Goal: Information Seeking & Learning: Learn about a topic

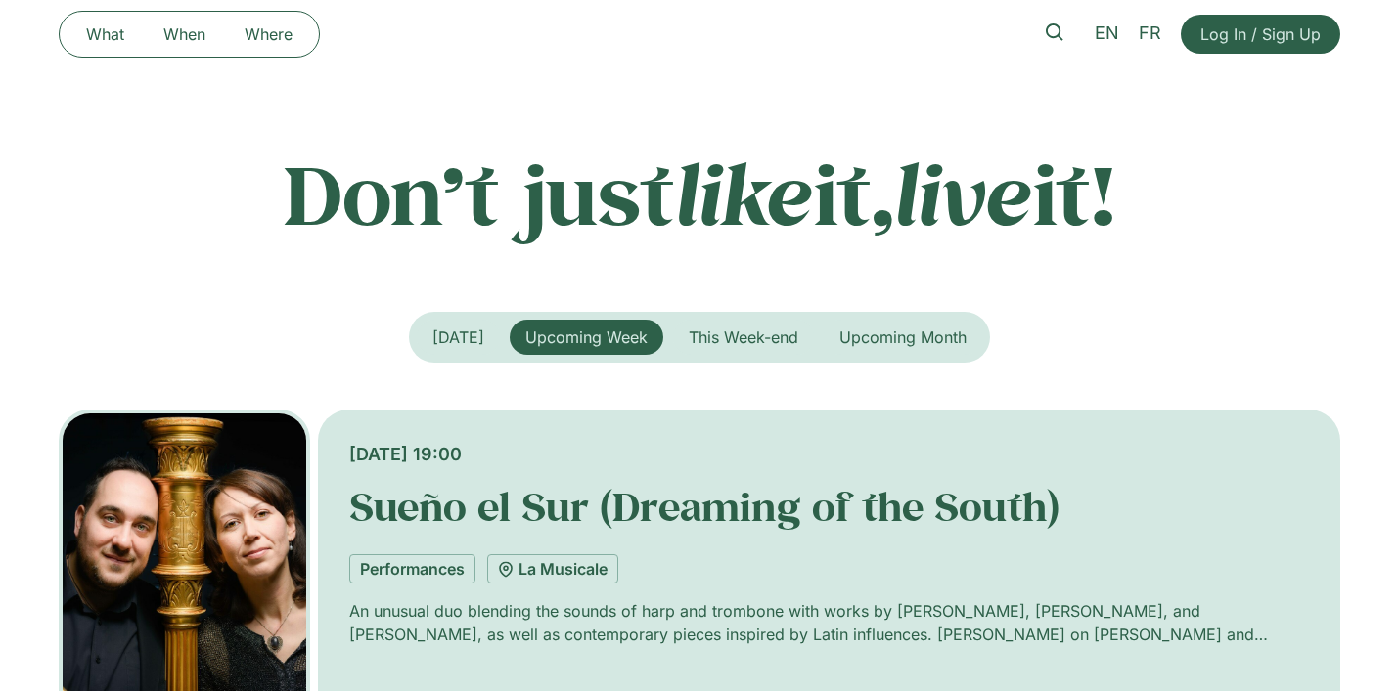
scroll to position [246, 0]
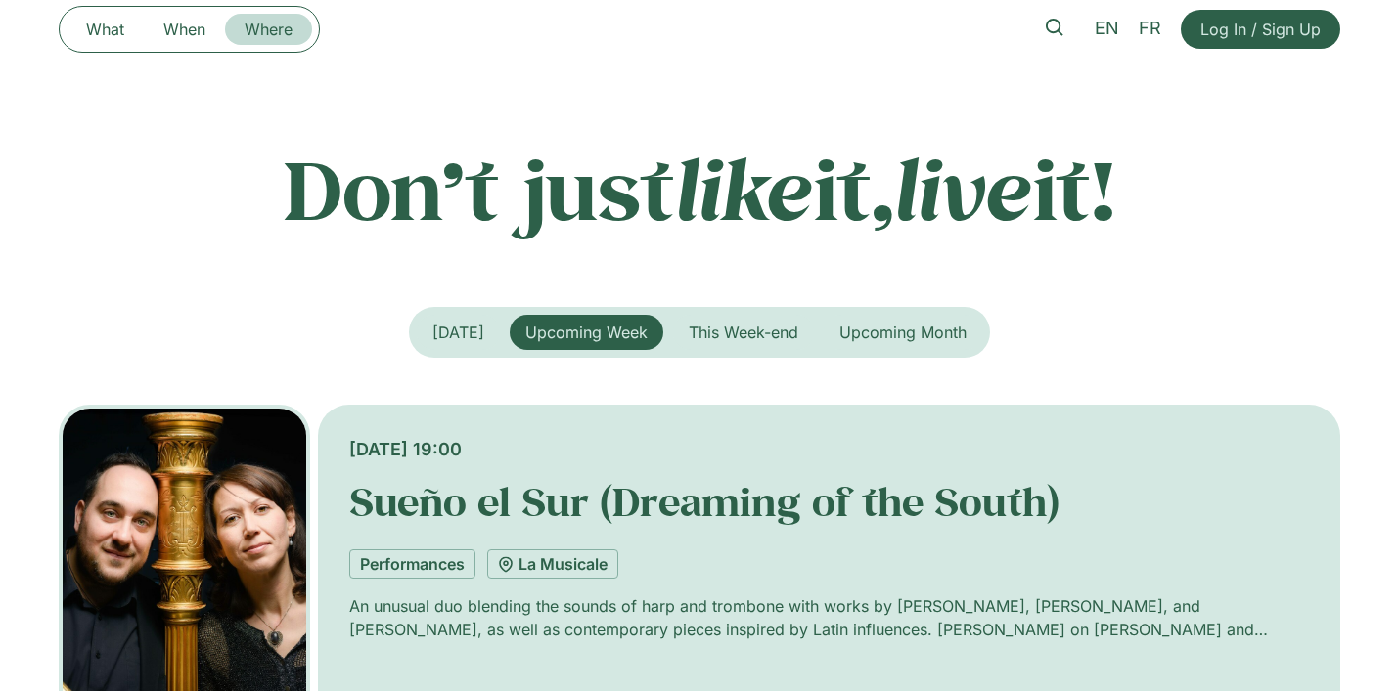
click at [271, 16] on link "Where" at bounding box center [268, 29] width 87 height 31
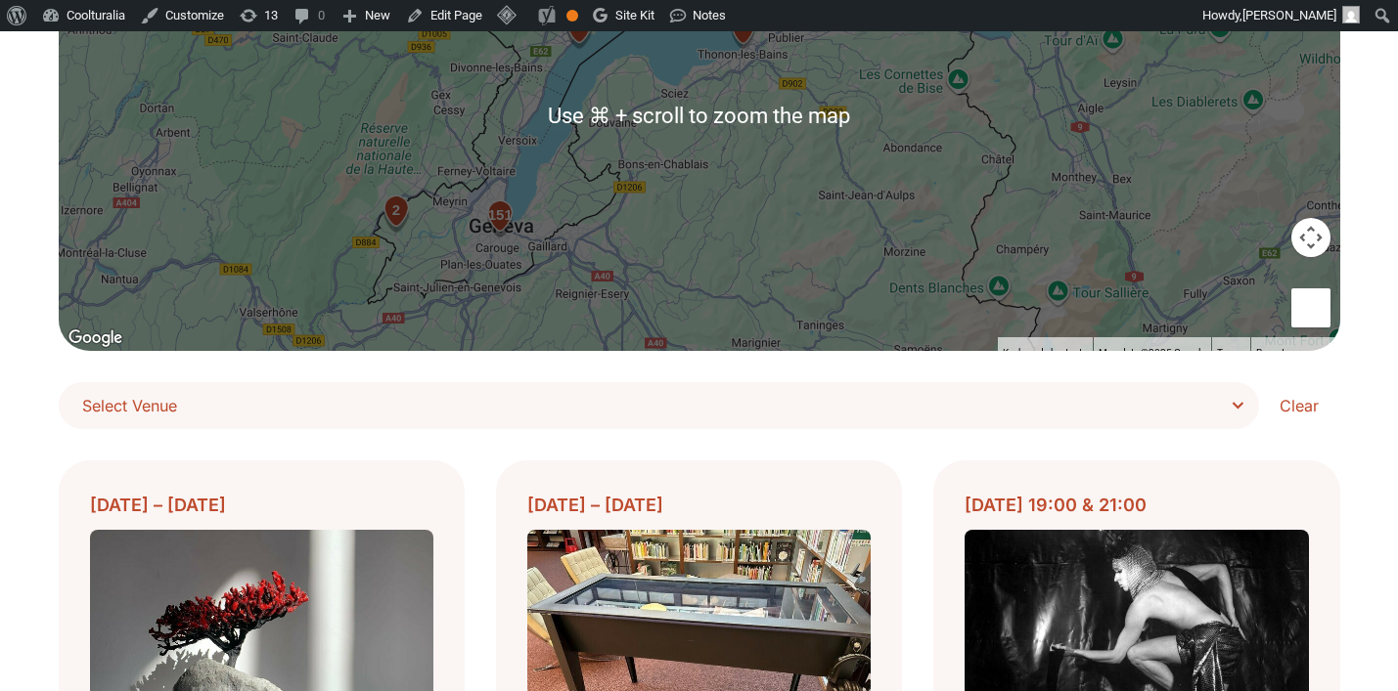
scroll to position [314, 0]
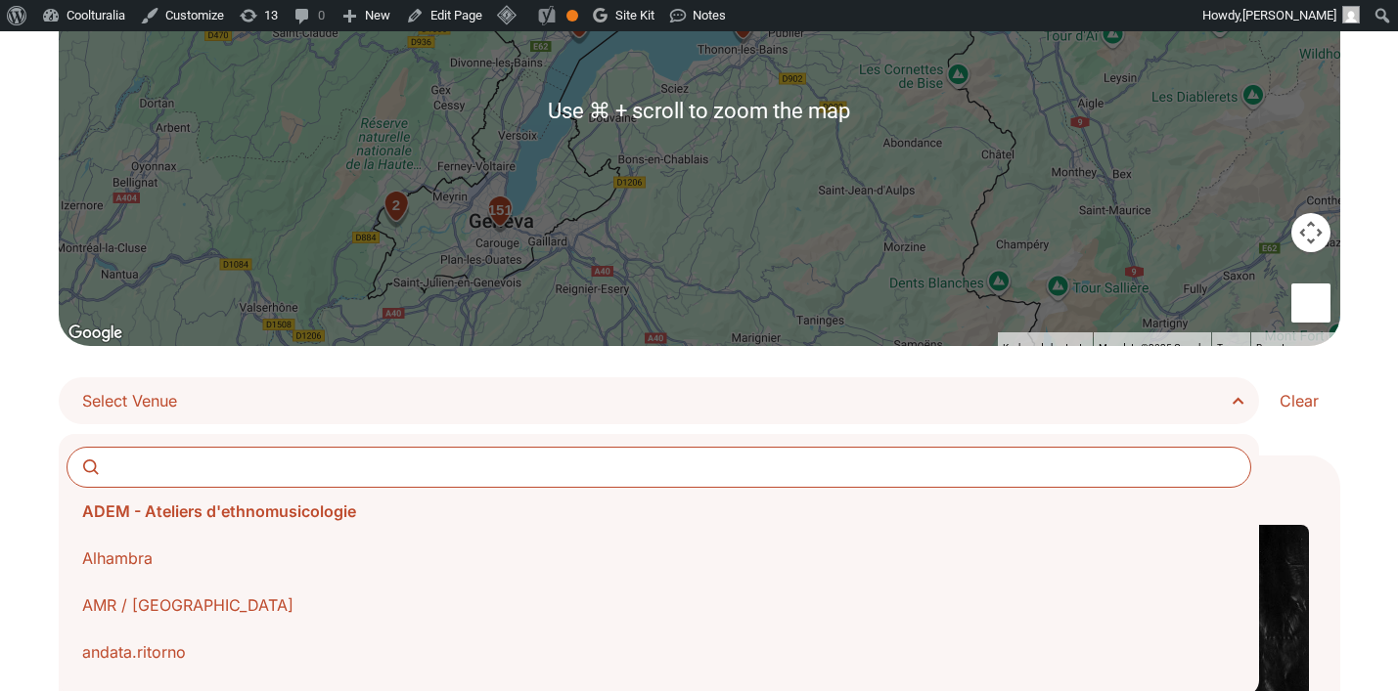
click at [1205, 406] on span "Select Venue" at bounding box center [666, 400] width 1168 height 27
click at [0, 0] on select "**********" at bounding box center [0, 0] width 0 height 0
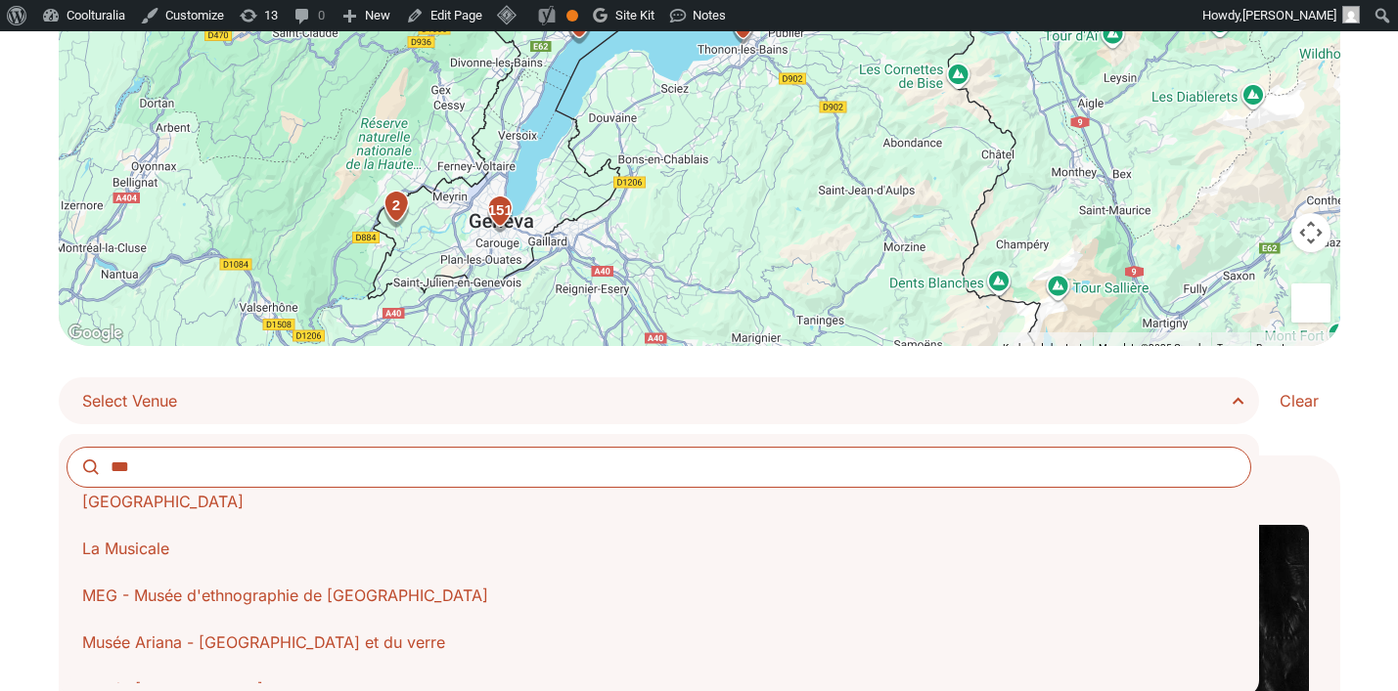
scroll to position [149, 0]
type input "***"
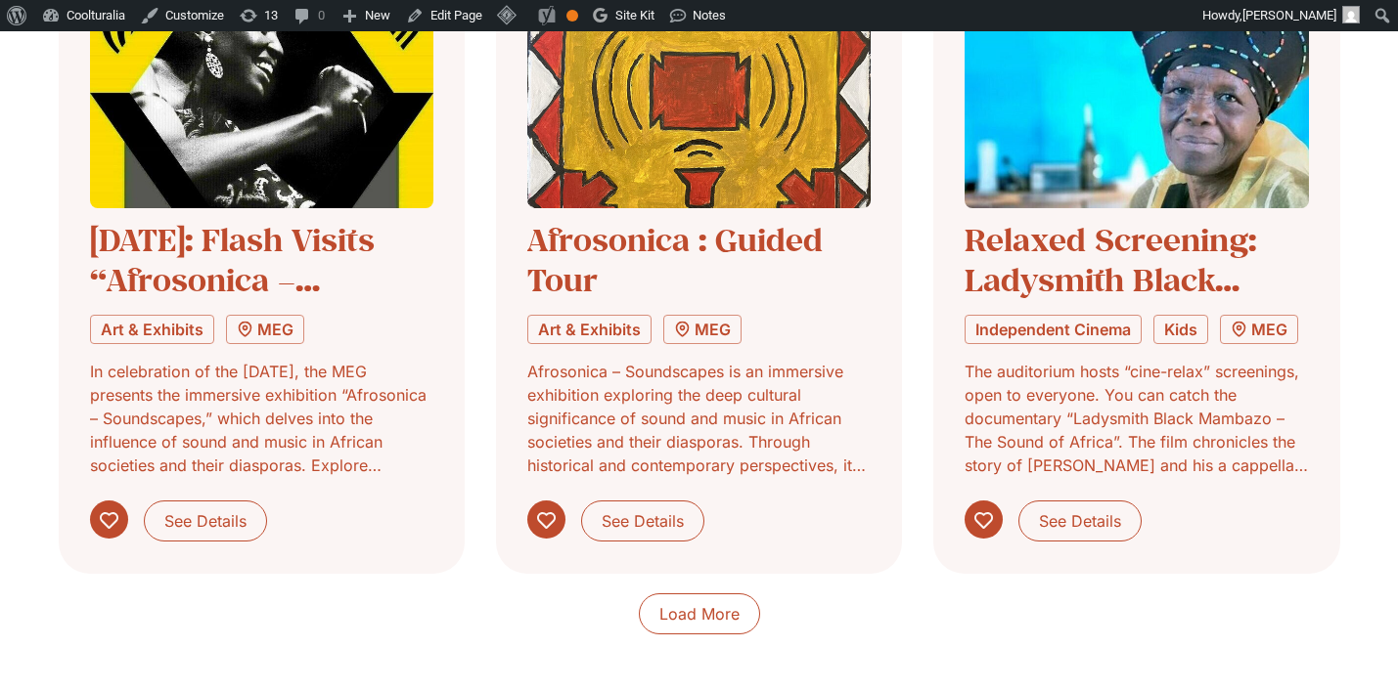
scroll to position [1640, 0]
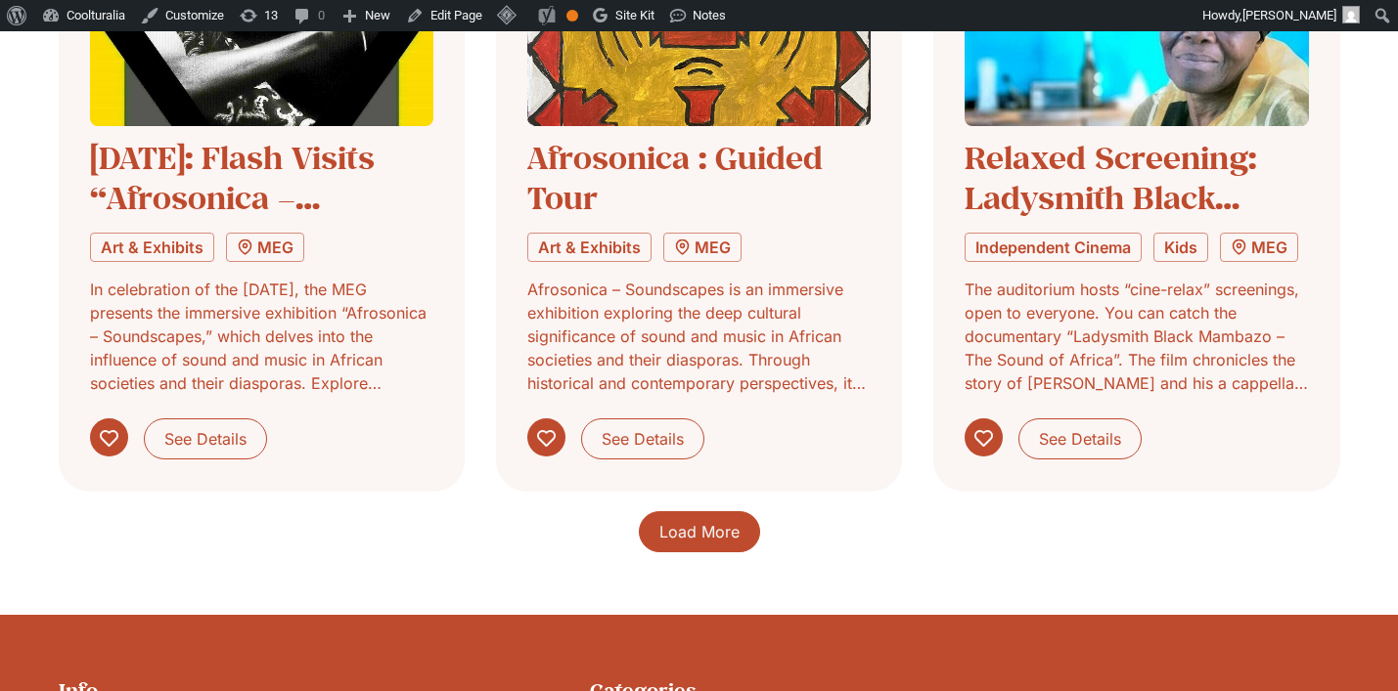
click at [660, 544] on link "Load More" at bounding box center [699, 532] width 121 height 41
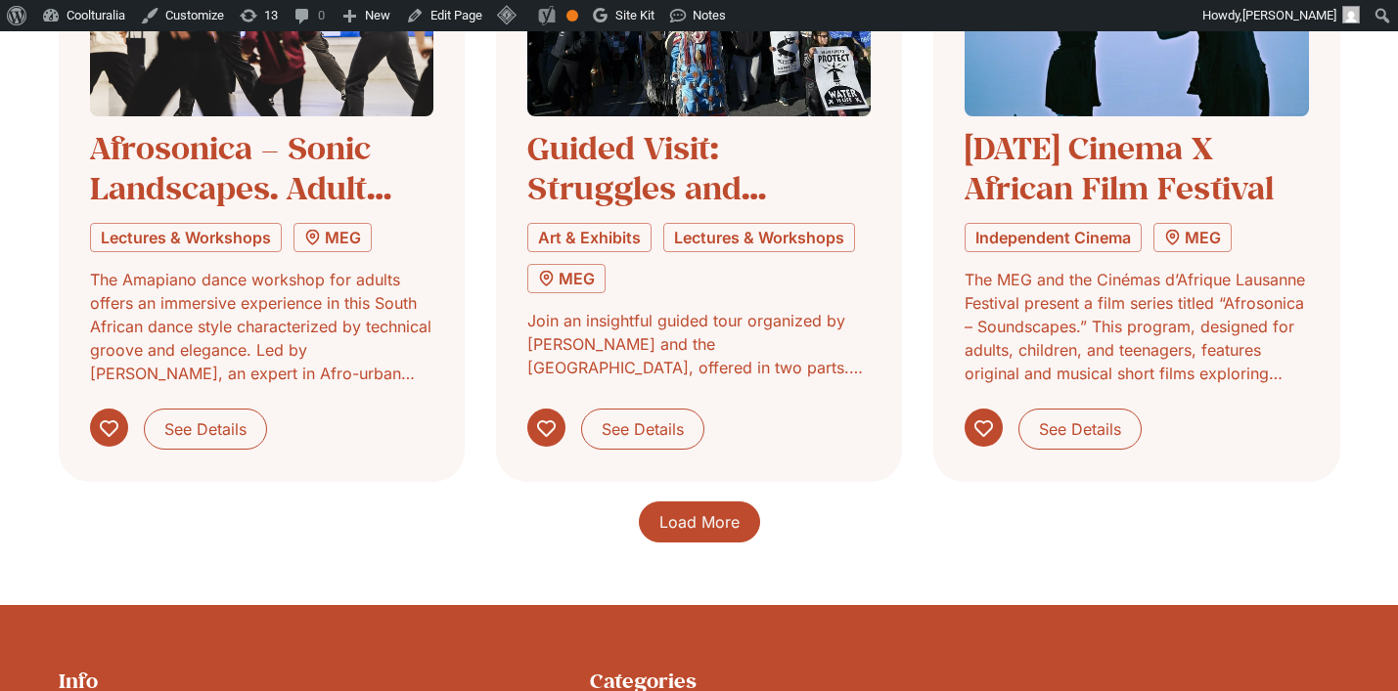
scroll to position [3051, 0]
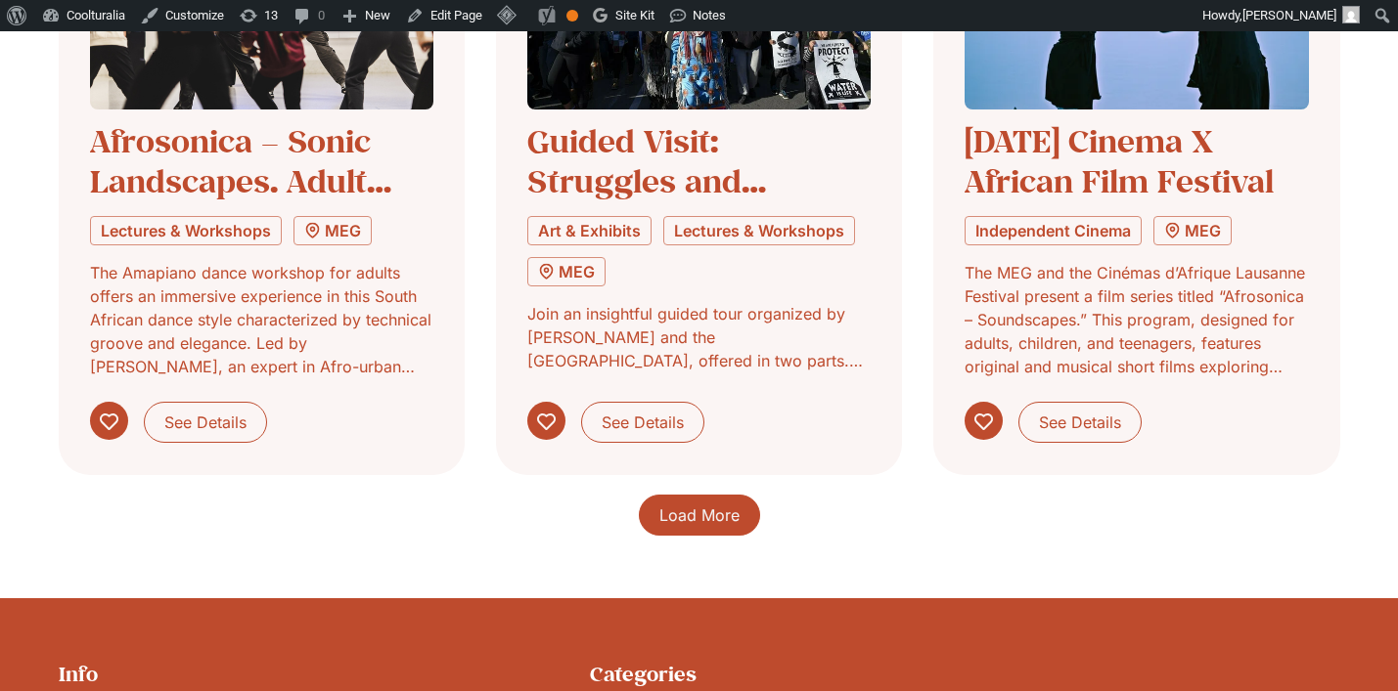
click at [720, 523] on span "Load More" at bounding box center [699, 515] width 80 height 23
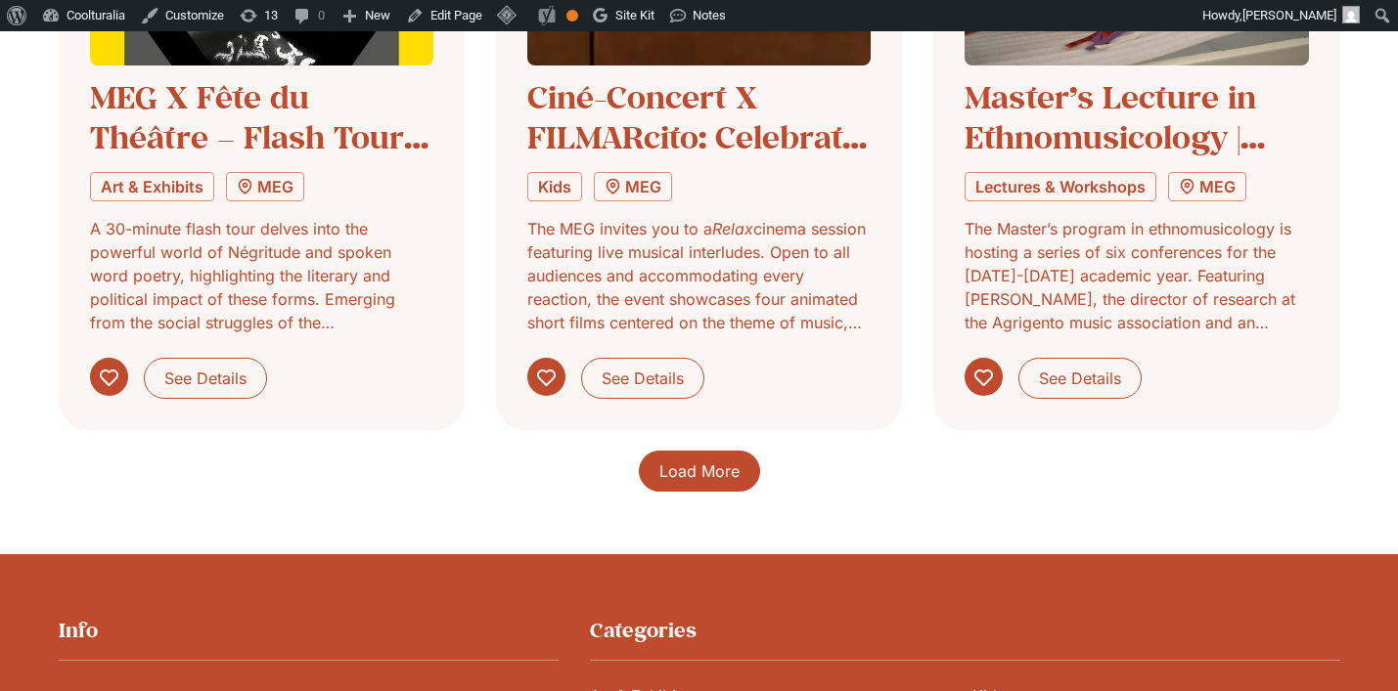
scroll to position [4556, 0]
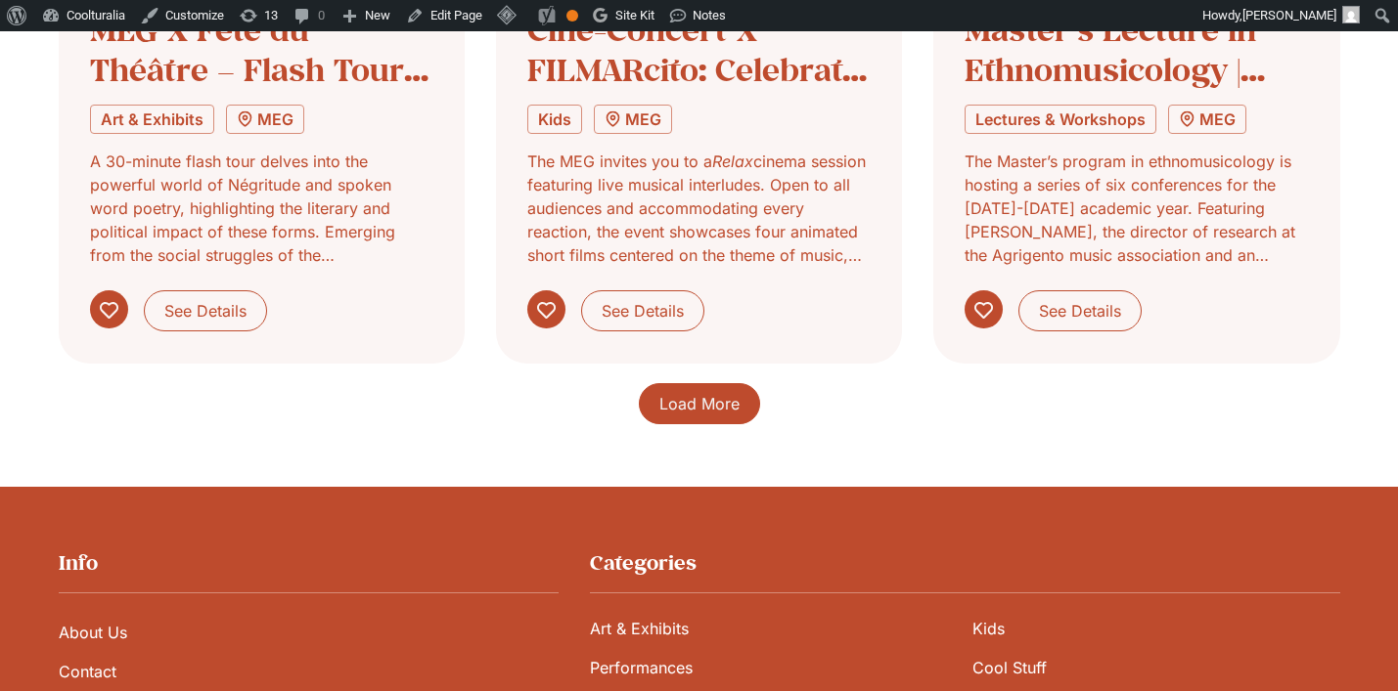
click at [702, 397] on span "Load More" at bounding box center [699, 403] width 80 height 23
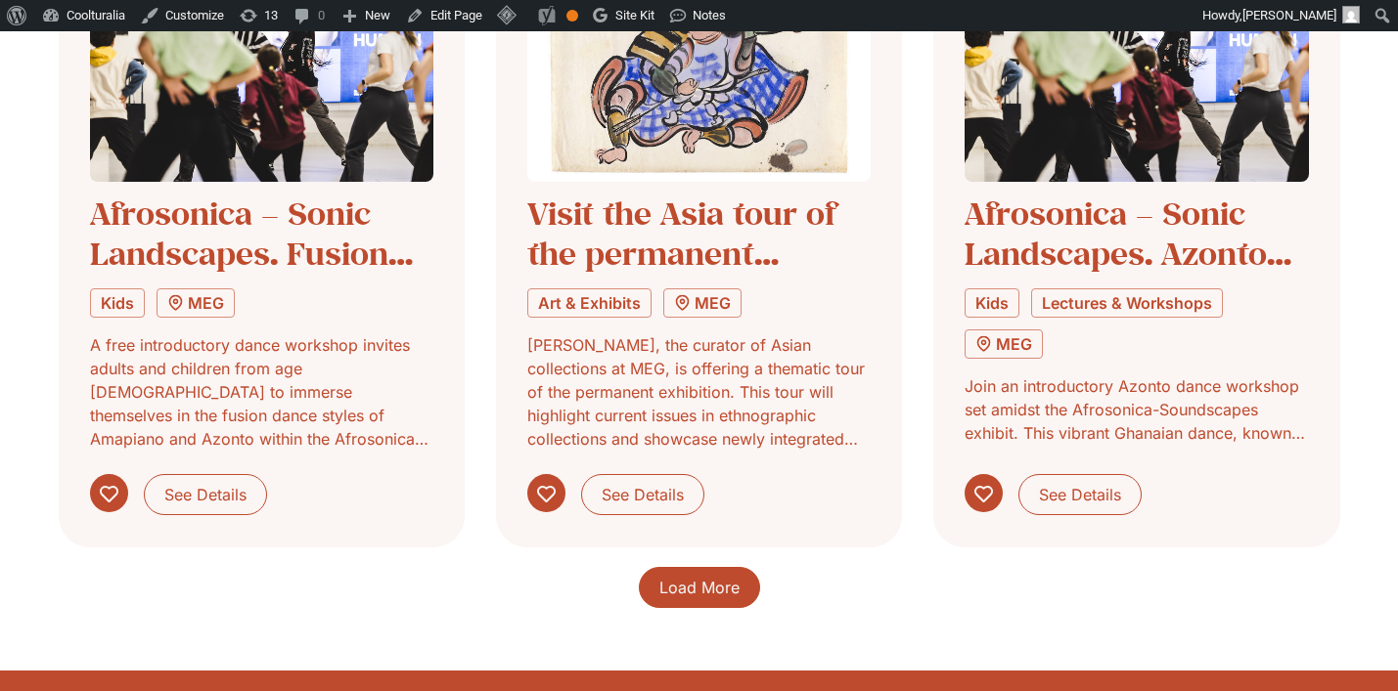
scroll to position [5768, 0]
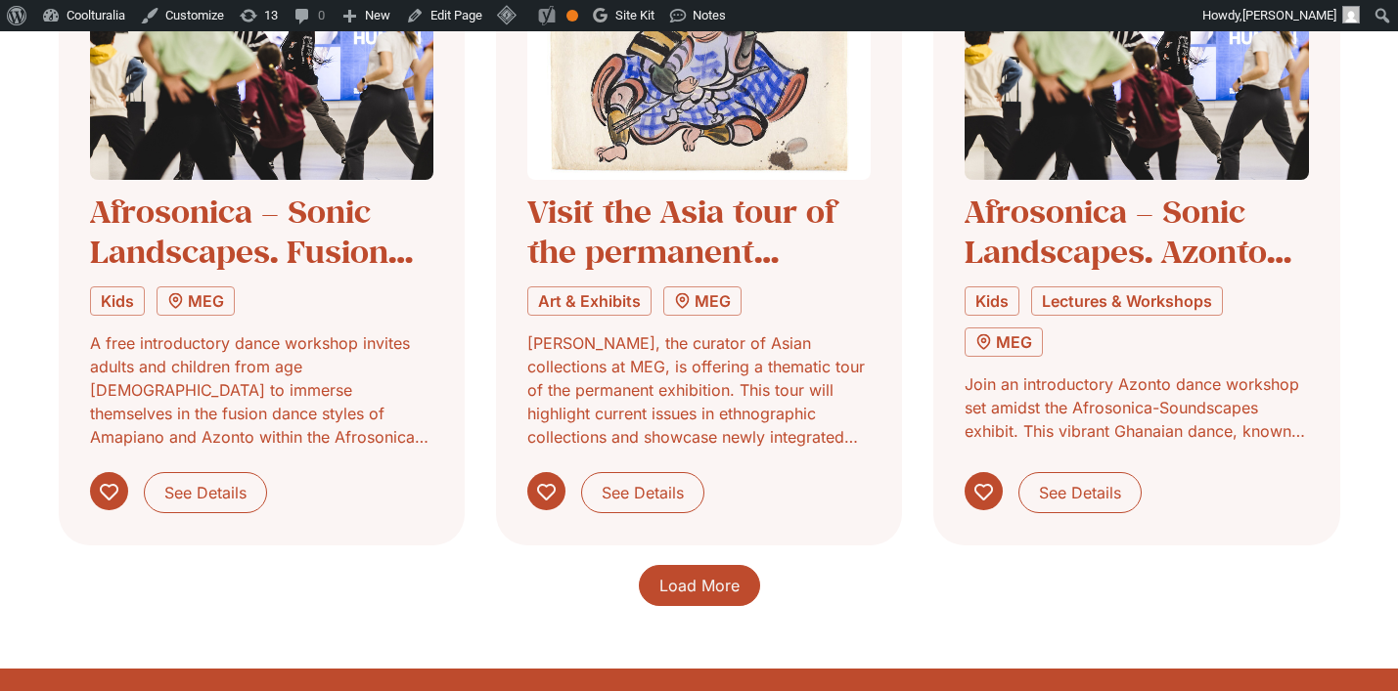
click at [710, 580] on span "Load More" at bounding box center [699, 585] width 80 height 23
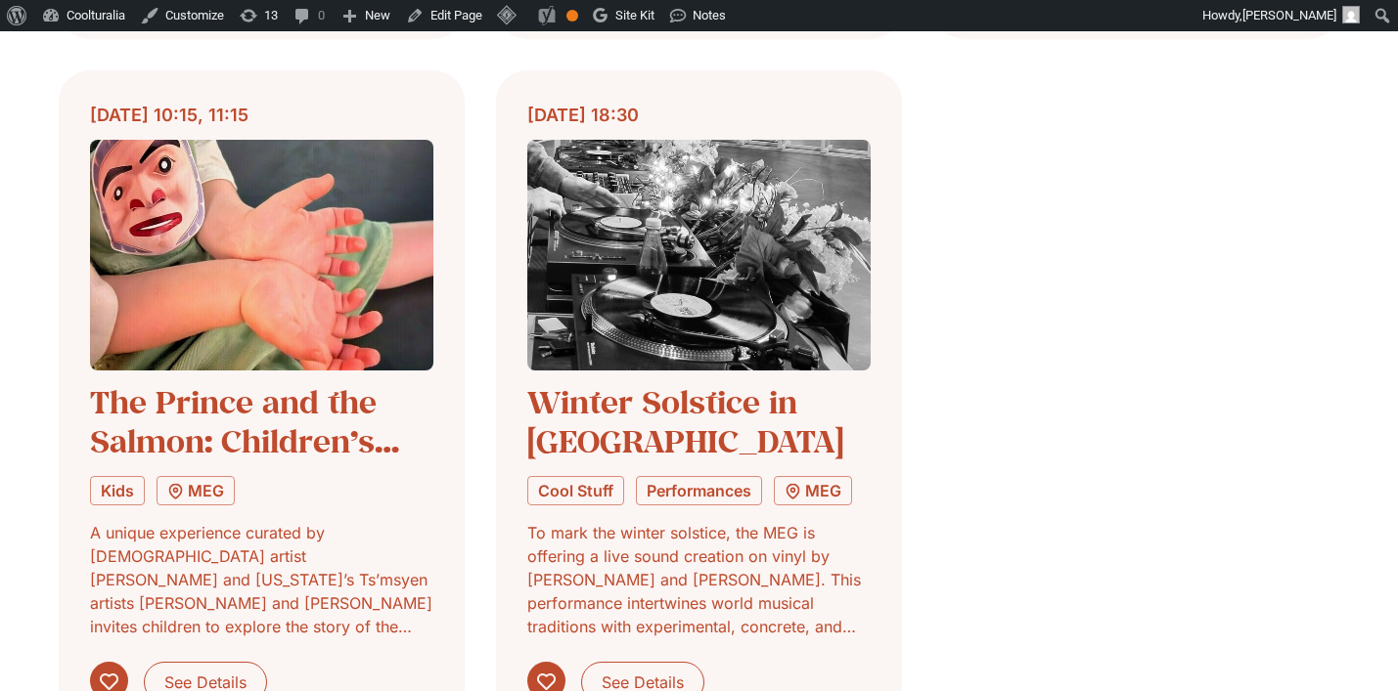
scroll to position [6275, 0]
click at [197, 670] on span "See Details" at bounding box center [205, 681] width 82 height 23
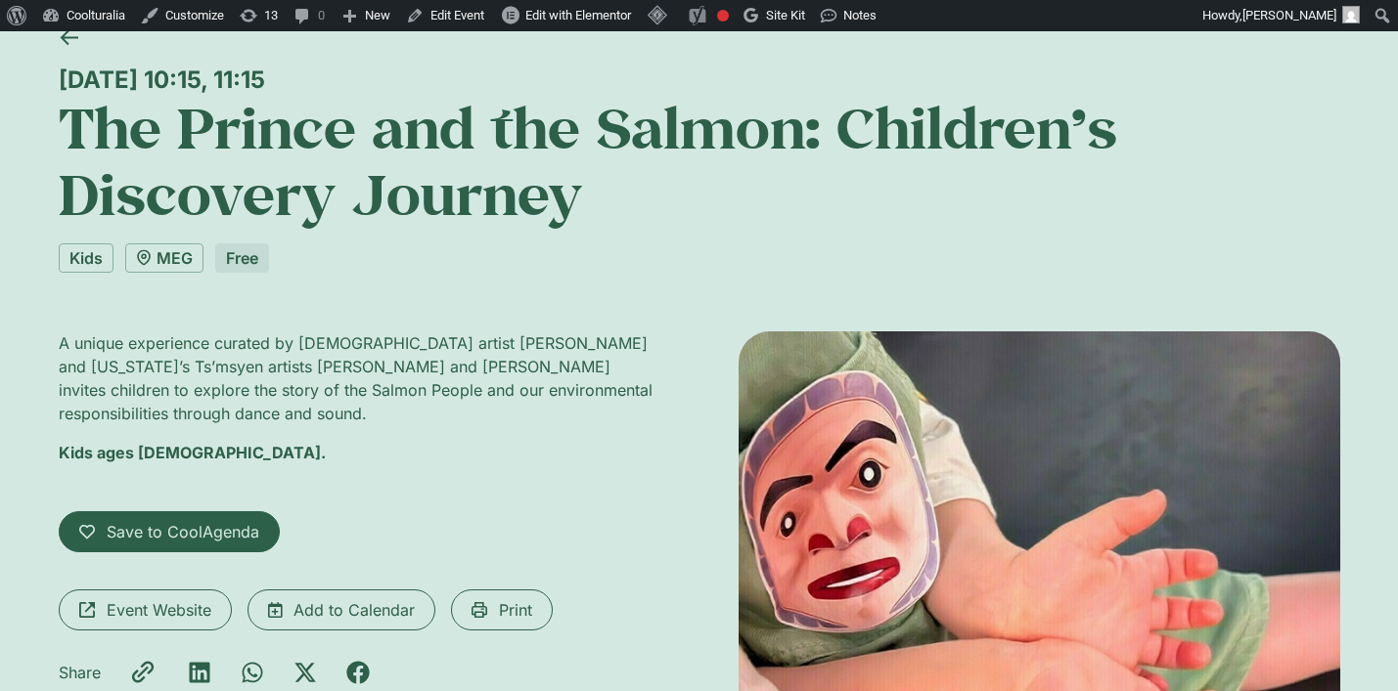
scroll to position [135, 0]
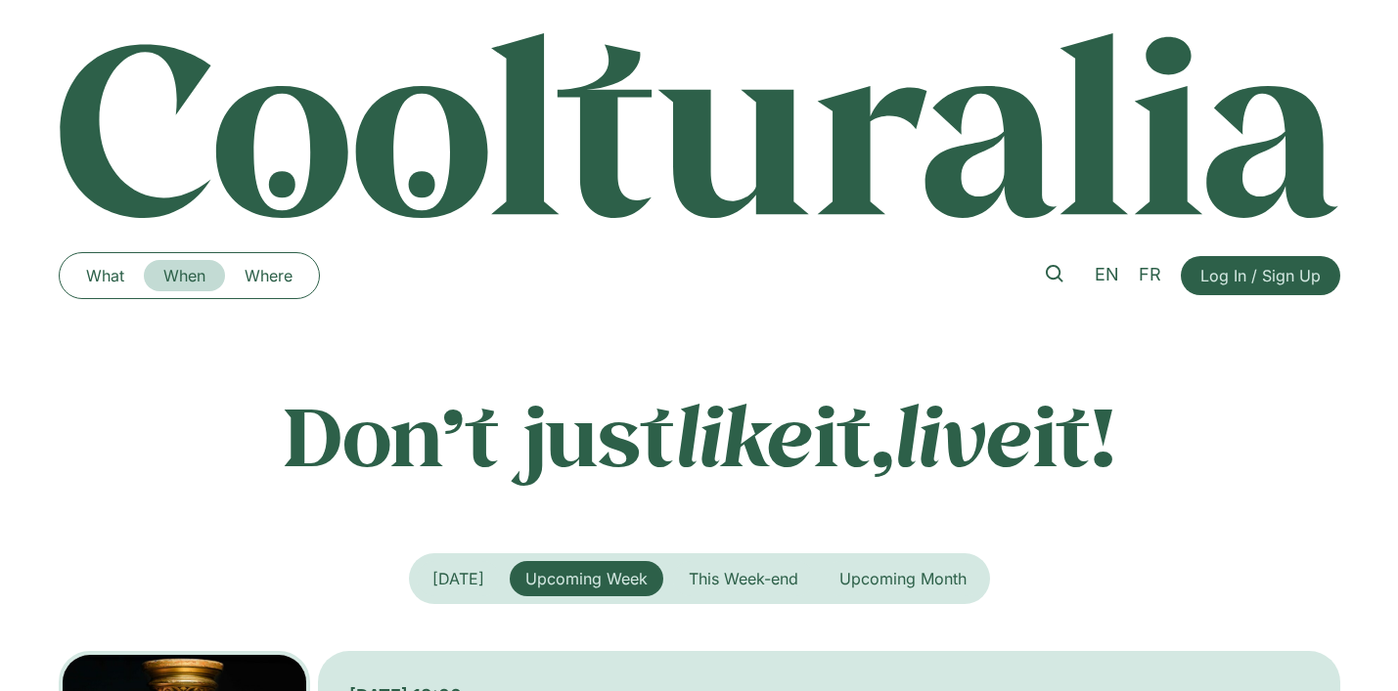
click at [169, 270] on link "When" at bounding box center [184, 275] width 81 height 31
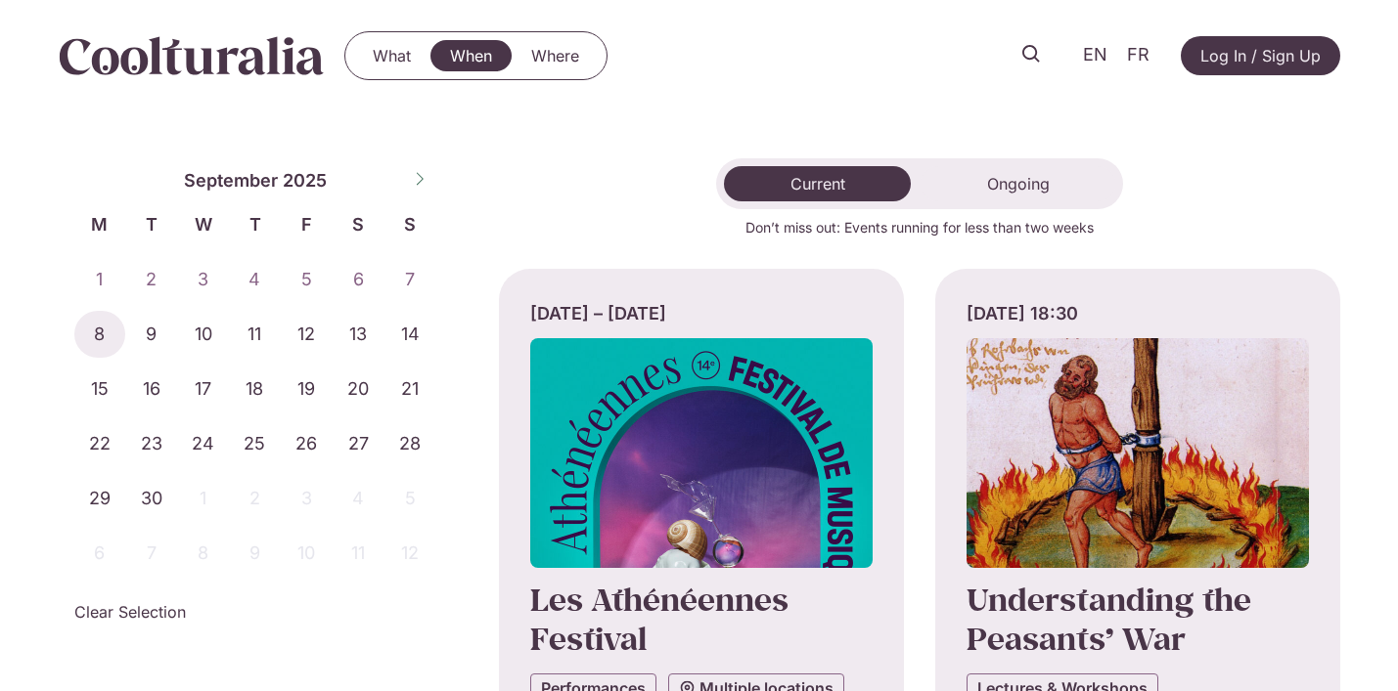
click at [132, 273] on span "2" at bounding box center [151, 279] width 52 height 47
click at [150, 275] on span "2" at bounding box center [151, 279] width 52 height 47
click at [226, 275] on span "3" at bounding box center [203, 279] width 52 height 47
click at [299, 263] on span "5" at bounding box center [307, 279] width 52 height 47
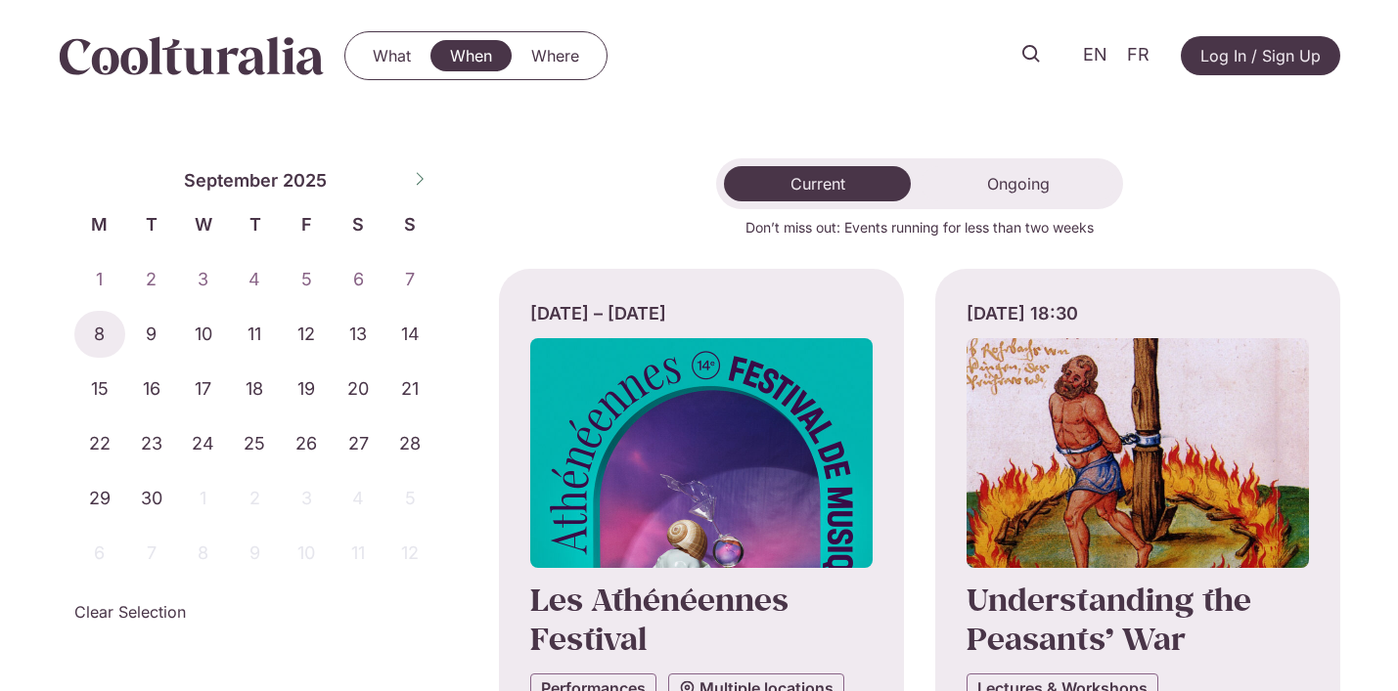
drag, startPoint x: 299, startPoint y: 263, endPoint x: 314, endPoint y: 263, distance: 14.7
click at [314, 263] on span "5" at bounding box center [307, 279] width 52 height 47
